Goal: Task Accomplishment & Management: Use online tool/utility

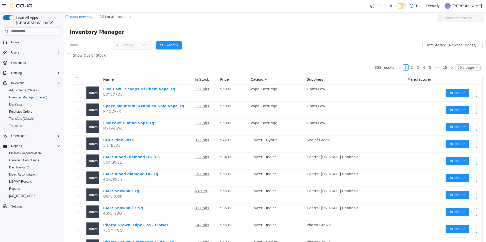
scroll to position [76, 0]
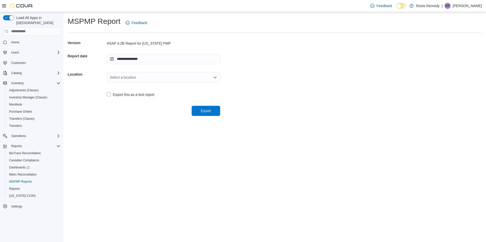
click at [165, 76] on div "Select a location" at bounding box center [163, 77] width 113 height 10
click at [132, 93] on span "[STREET_ADDRESS]" at bounding box center [166, 93] width 101 height 5
click at [209, 113] on span "Export" at bounding box center [206, 110] width 10 height 5
